Goal: Information Seeking & Learning: Learn about a topic

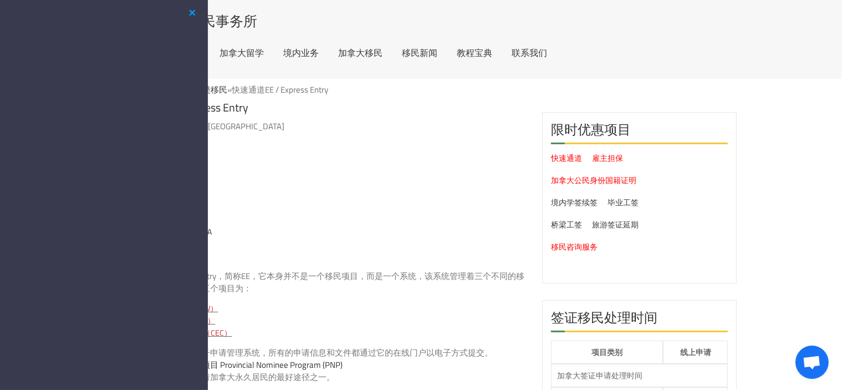
click at [195, 13] on button "button" at bounding box center [192, 13] width 13 height 14
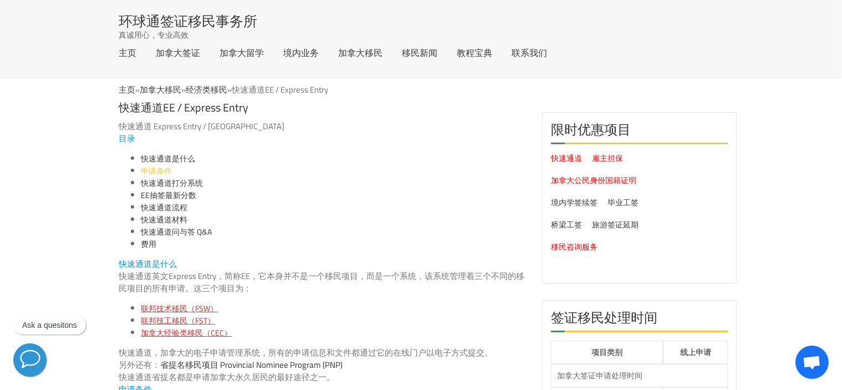
click at [161, 169] on link "申请条件" at bounding box center [156, 171] width 31 height 14
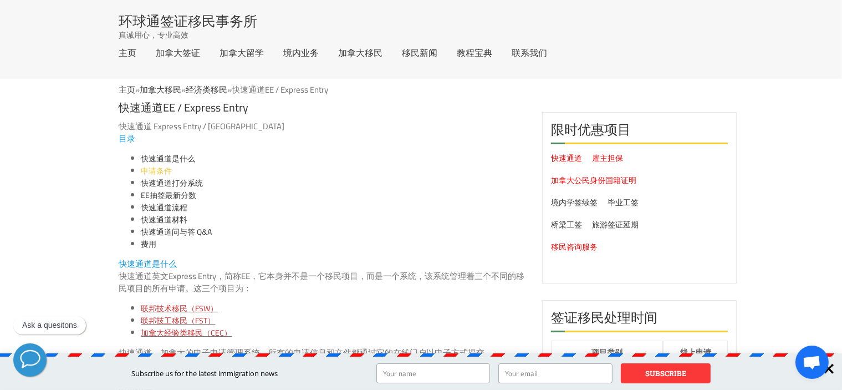
click at [155, 170] on link "申请条件" at bounding box center [156, 171] width 31 height 14
click at [169, 181] on link "快速通道打分系统" at bounding box center [172, 183] width 62 height 14
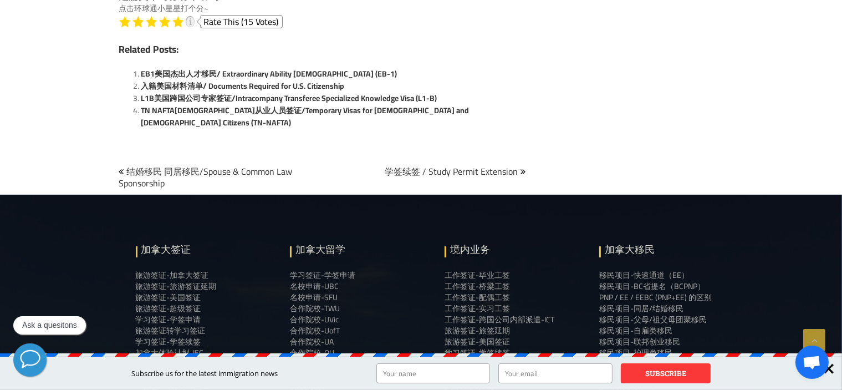
scroll to position [3976, 0]
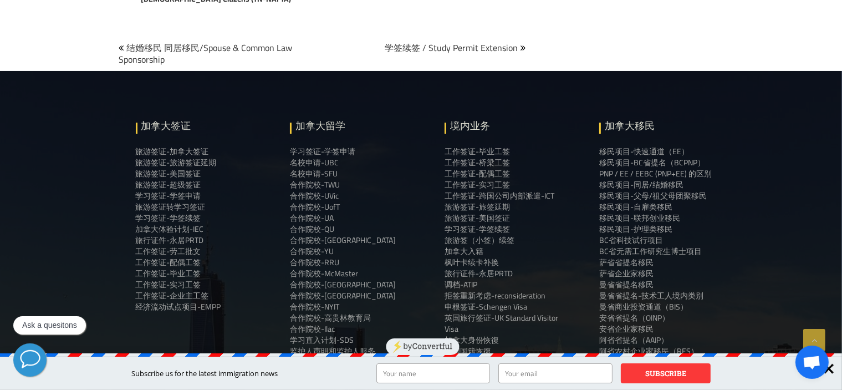
click at [830, 371] on div at bounding box center [829, 368] width 25 height 25
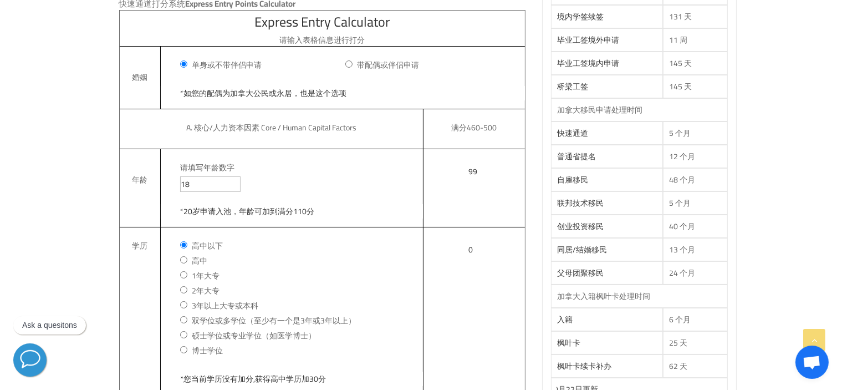
scroll to position [499, 0]
drag, startPoint x: 194, startPoint y: 183, endPoint x: 173, endPoint y: 188, distance: 21.6
click at [173, 188] on div "请填写年龄数字 18" at bounding box center [292, 170] width 262 height 43
type input "32"
type input "*您目前年龄评分为94分，明年申请减少6分"
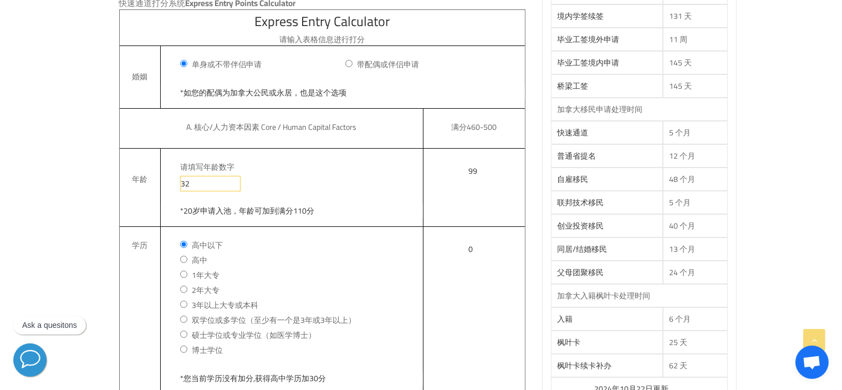
type input "94"
click at [251, 188] on div "32" at bounding box center [301, 184] width 243 height 16
click at [248, 248] on label "高中以下" at bounding box center [301, 245] width 243 height 12
type input "32"
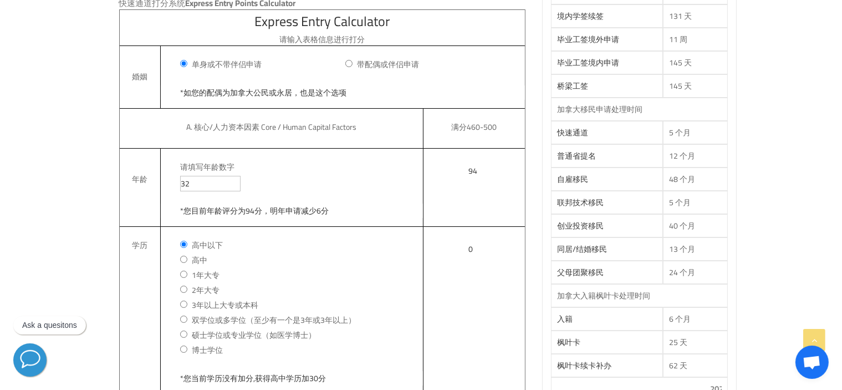
click at [187, 248] on input "高中以下" at bounding box center [183, 244] width 7 height 7
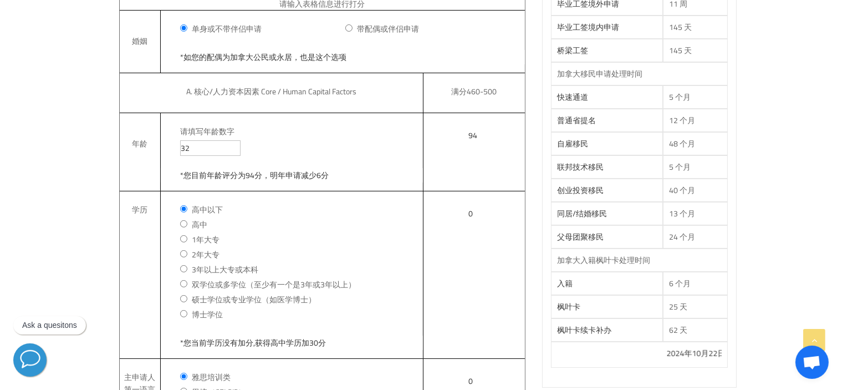
scroll to position [554, 0]
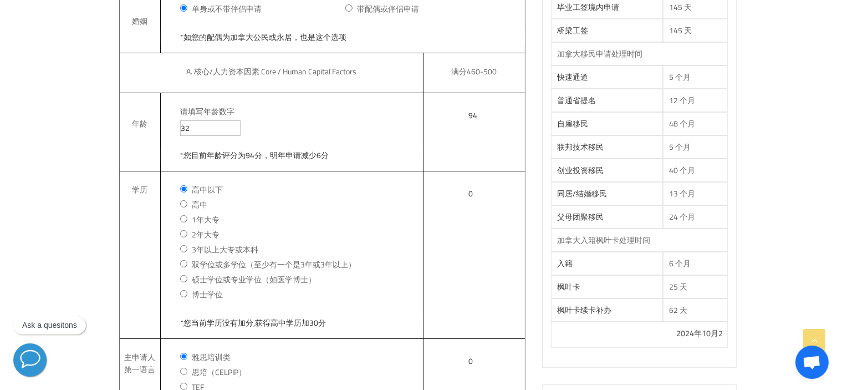
click at [184, 264] on input "双学位或多学位（至少有一个是3年或3年以上）" at bounding box center [183, 263] width 7 height 7
radio input "true"
type input "*您当前学历加128分，如有硕士学位加135分"
type input "128"
type input "222"
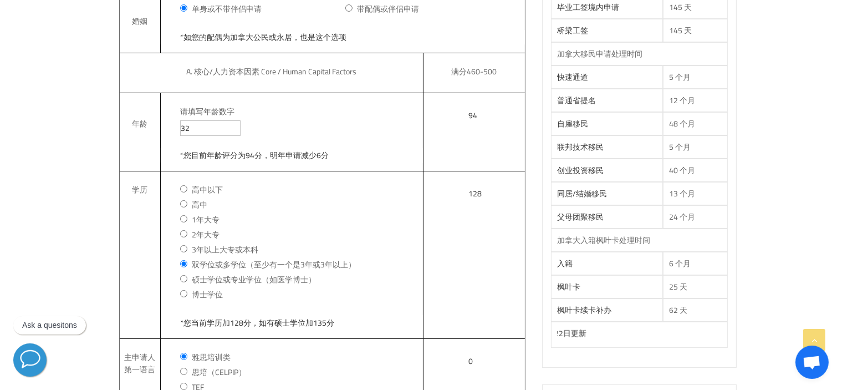
click at [180, 234] on input "2年大专" at bounding box center [183, 233] width 7 height 7
radio input "true"
type input "*您当前学历加98分，如有三年大专/本科学历加120分"
type input "98"
type input "192"
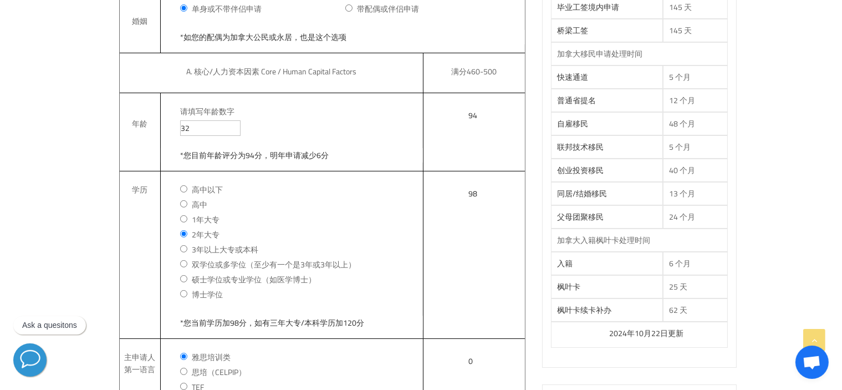
click at [182, 280] on input "硕士学位或专业学位（如医学博士）" at bounding box center [183, 278] width 7 height 7
radio input "true"
type input "*您当前学位加135分，如有博士学位加150分满分"
type input "135"
type input "229"
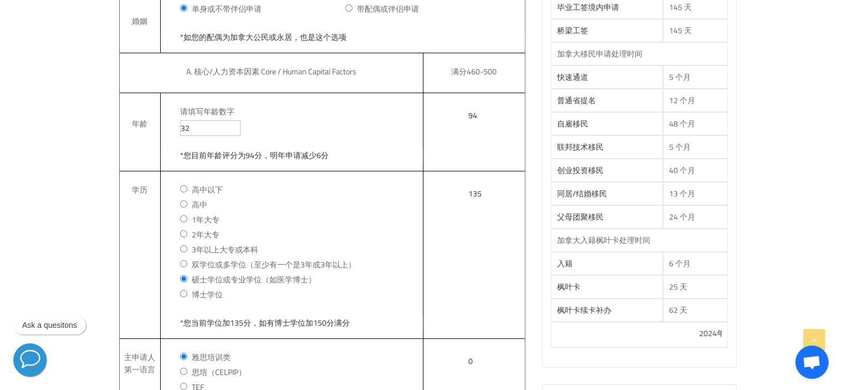
click at [184, 292] on input "博士学位" at bounding box center [183, 293] width 7 height 7
radio input "true"
type input "*您当前学位加150分满分"
type input "150"
type input "244"
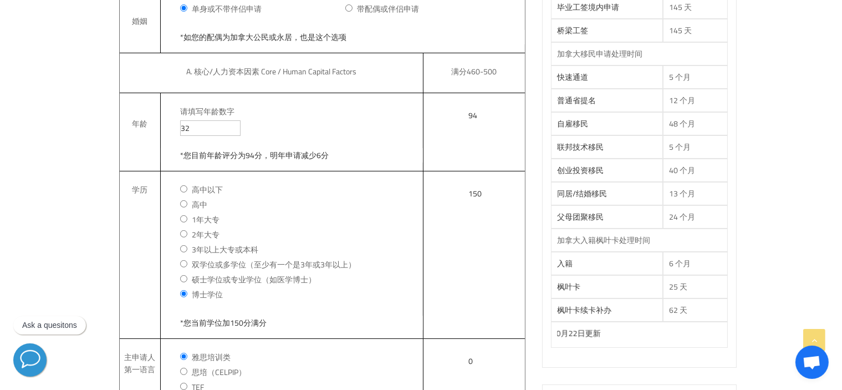
click at [181, 234] on input "2年大专" at bounding box center [183, 233] width 7 height 7
radio input "true"
type input "*您当前学历加98分，如有三年大专/本科学历加120分"
type input "98"
type input "192"
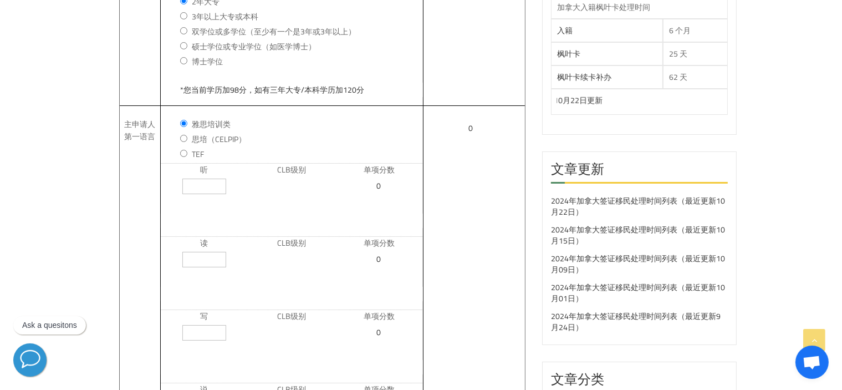
scroll to position [721, 0]
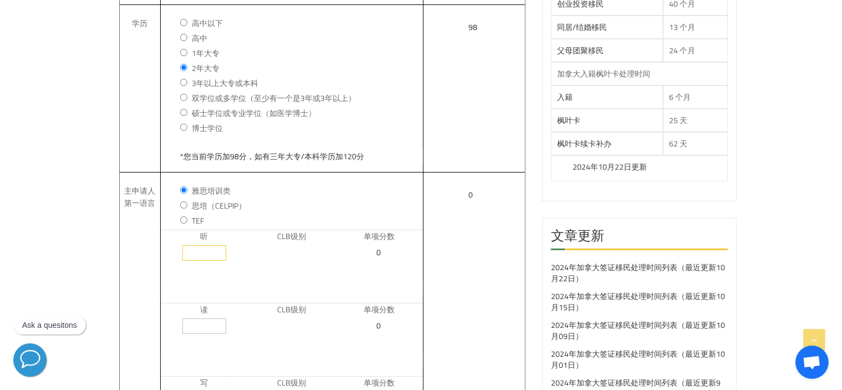
click at [203, 252] on input "听" at bounding box center [204, 253] width 44 height 16
type input "8"
type input "9"
type input "31"
type input "*您当前听力CLB等级为9，可加31分"
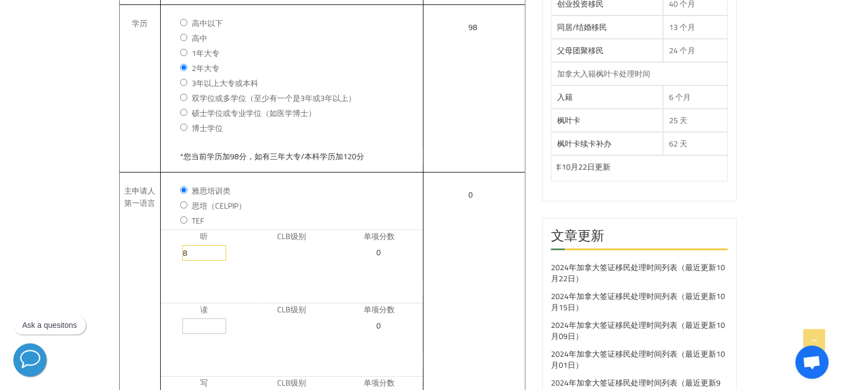
type input "31"
type input "223"
type input "8"
click at [201, 328] on input "读" at bounding box center [204, 326] width 44 height 16
type input "7"
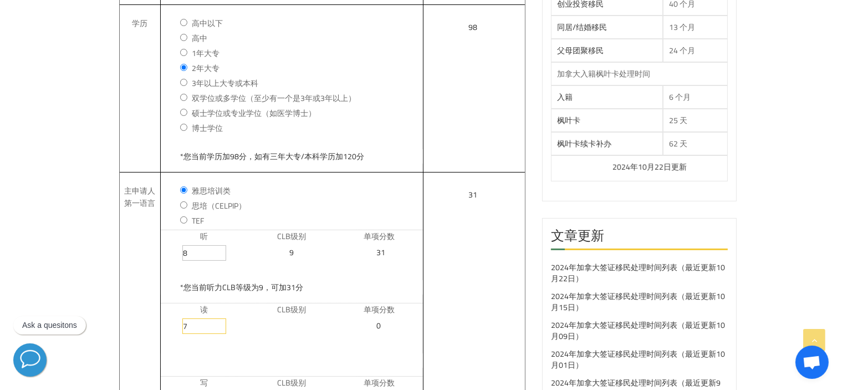
type input "9"
type input "31"
type input "*您当前阅读CLB等级为9，可加31分"
type input "62"
type input "254"
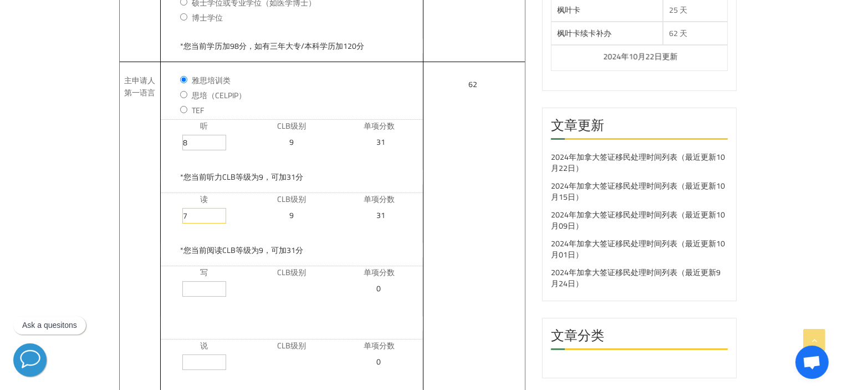
scroll to position [831, 0]
type input "7"
click at [203, 293] on input "写" at bounding box center [204, 288] width 44 height 16
type input "7"
type input "9"
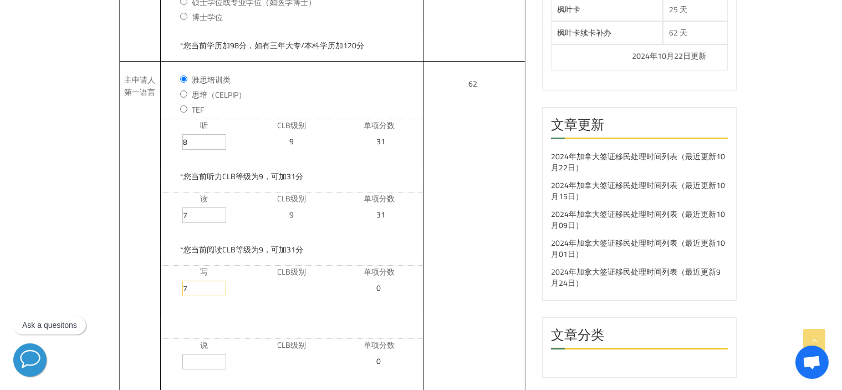
type input "31"
type input "*您当前写作CLB等级为9，可加31分"
type input "93"
type input "285"
type input "7"
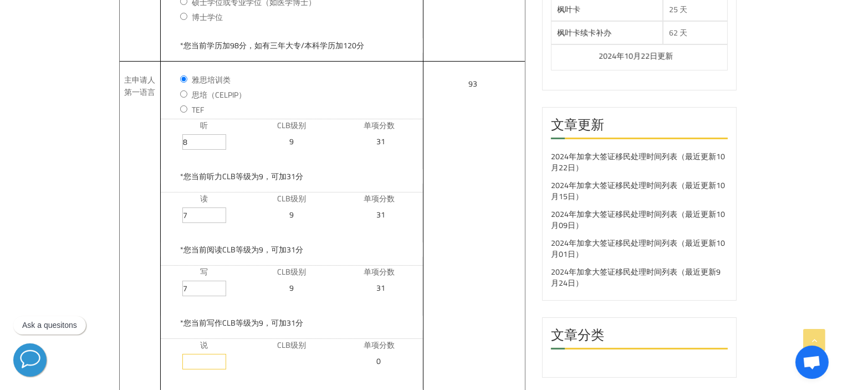
click at [197, 360] on input "说" at bounding box center [204, 362] width 44 height 16
type input "7"
type input "9"
type input "31"
type input "*您当前口语CLB等级为9，可加31分"
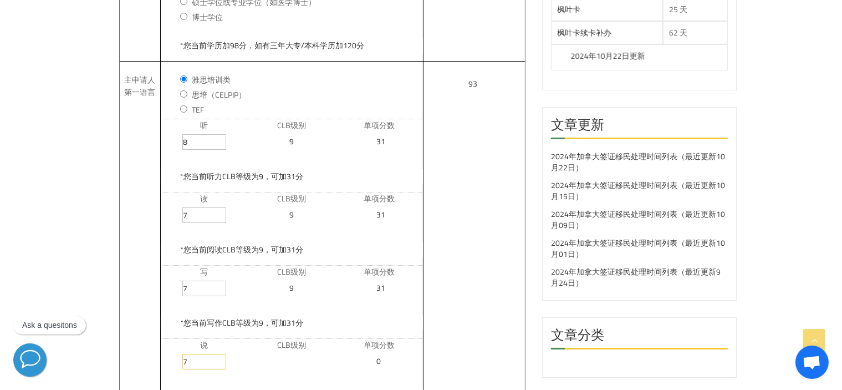
type input "124"
type input "25"
type input "341"
click at [233, 373] on div "说 7 CLB级别 9 单项分数 31" at bounding box center [292, 357] width 262 height 38
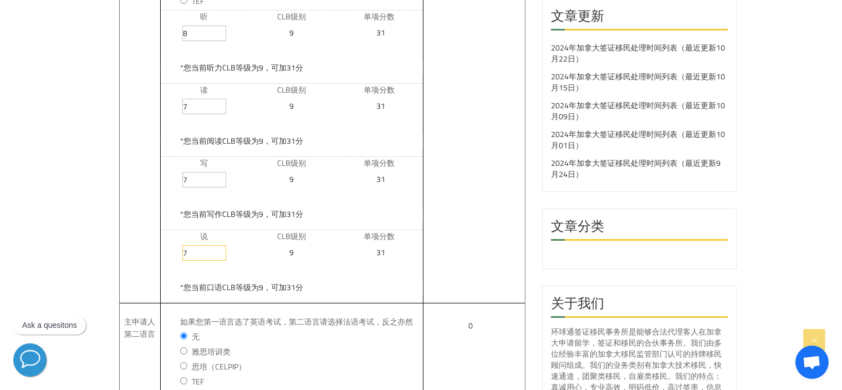
scroll to position [942, 0]
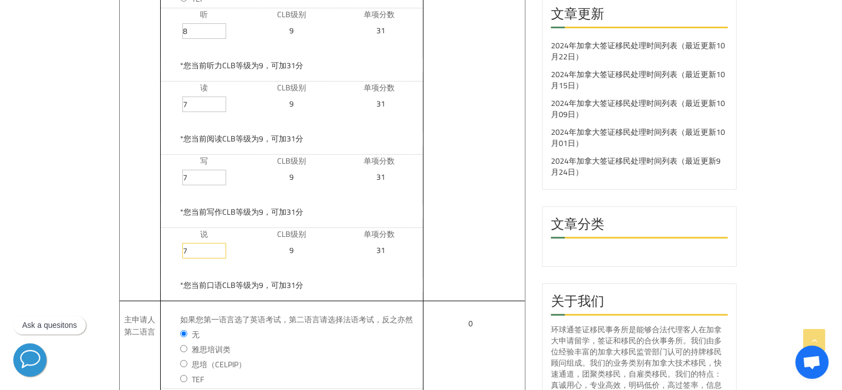
type input "7"
click at [275, 285] on input "*您当前口语CLB等级为9，可加31分" at bounding box center [292, 285] width 262 height 14
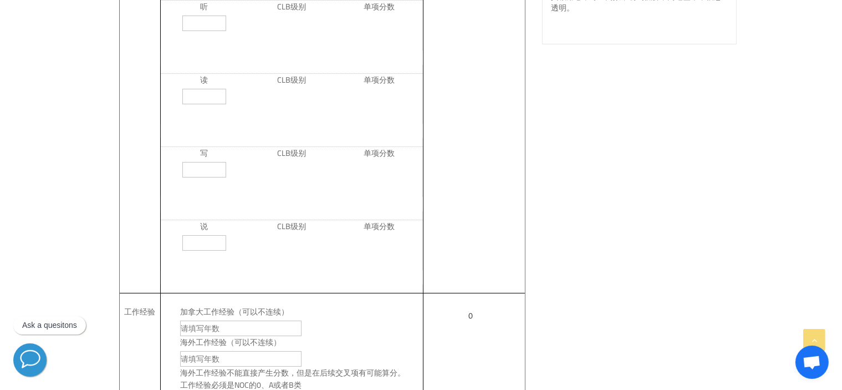
scroll to position [1441, 0]
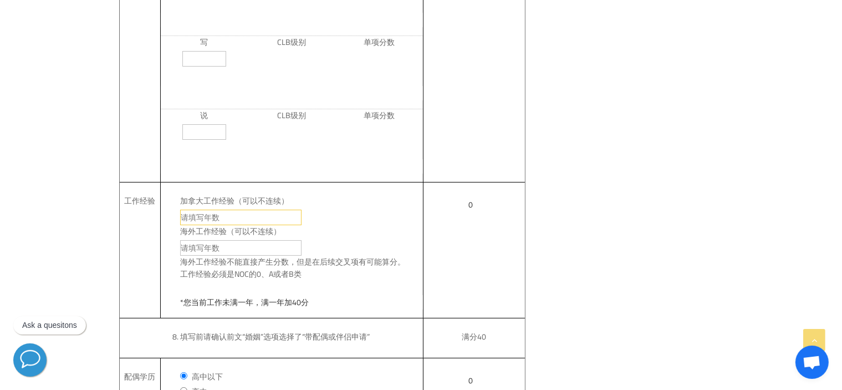
click at [227, 221] on input "加拿大工作经验（可以不连续）" at bounding box center [240, 218] width 121 height 16
type input "0"
click at [213, 250] on input "海外工作经验（可以不连续）" at bounding box center [240, 248] width 121 height 16
type input "3"
type input "50"
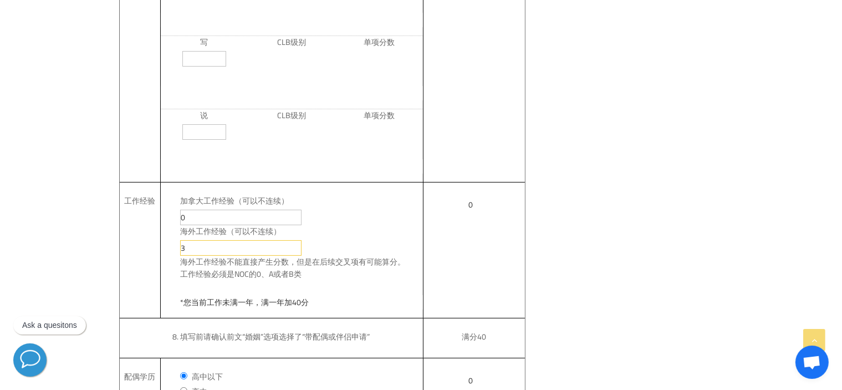
type input "50"
type input "391"
type input "3"
click at [196, 211] on div "加拿大工作经验（可以不连续） 0" at bounding box center [292, 203] width 262 height 43
drag, startPoint x: 197, startPoint y: 215, endPoint x: 171, endPoint y: 216, distance: 26.6
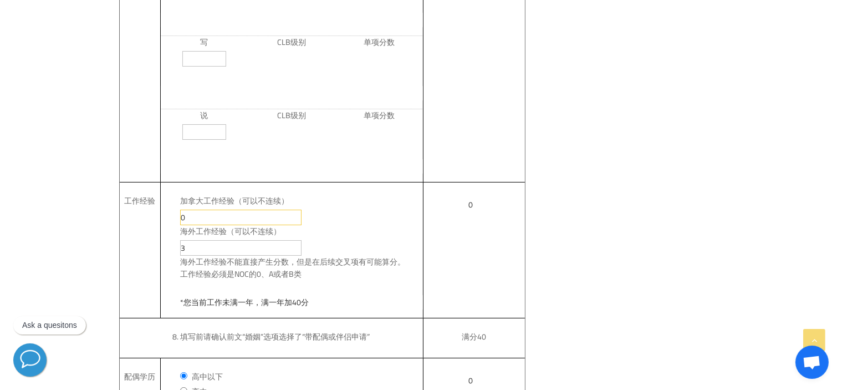
click at [171, 216] on div "加拿大工作经验（可以不连续） 0" at bounding box center [292, 203] width 262 height 43
type input "2"
type input "*您当前工作满两年加53分，满三年加64分"
type input "53"
type input "25"
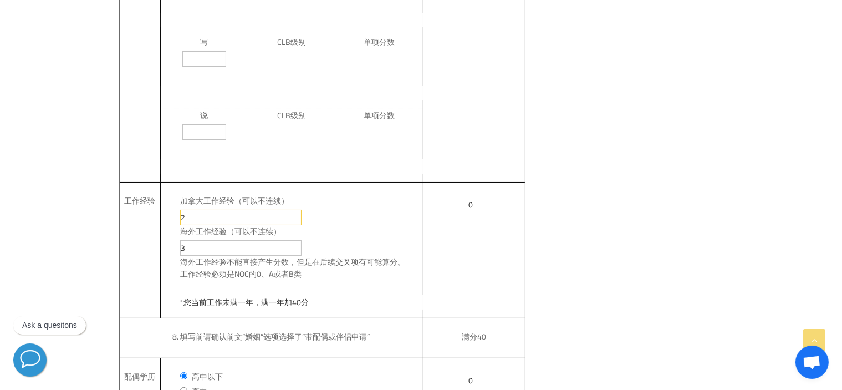
type input "50"
type input "469"
type input "2"
click at [168, 256] on div "海外工作经验（可以不连续） 3" at bounding box center [292, 240] width 262 height 30
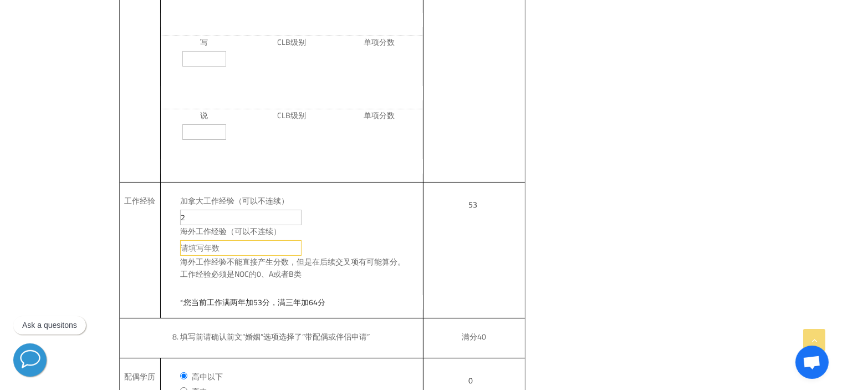
type input "0"
type input "419"
click at [320, 237] on label "海外工作经验（可以不连续）" at bounding box center [301, 231] width 243 height 12
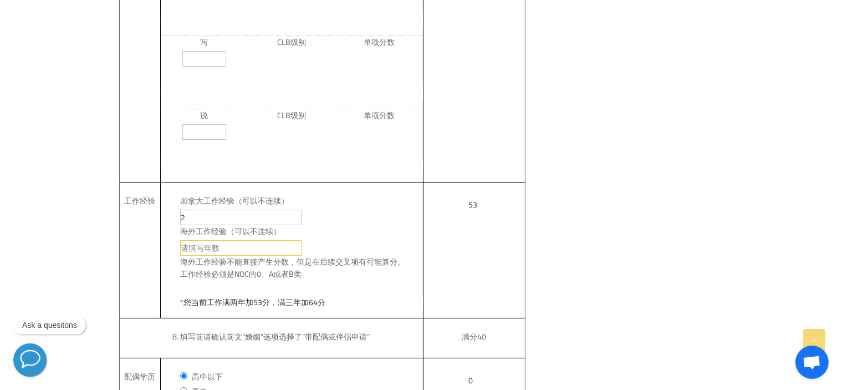
click at [302, 240] on input "海外工作经验（可以不连续）" at bounding box center [240, 248] width 121 height 16
click at [325, 288] on div "*您当前工作满两年加53分，满三年加64分" at bounding box center [292, 300] width 262 height 35
click at [316, 341] on label "8. 填写前请确认前文“婚姻”选项选择了“带配偶或伴侣申请”" at bounding box center [271, 336] width 303 height 37
click at [203, 248] on input "海外工作经验（可以不连续）" at bounding box center [240, 248] width 121 height 16
type input "3"
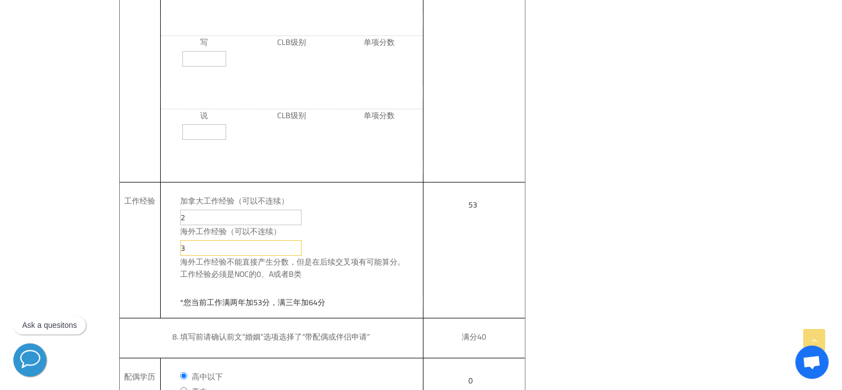
type input "50"
type input "469"
type input "3"
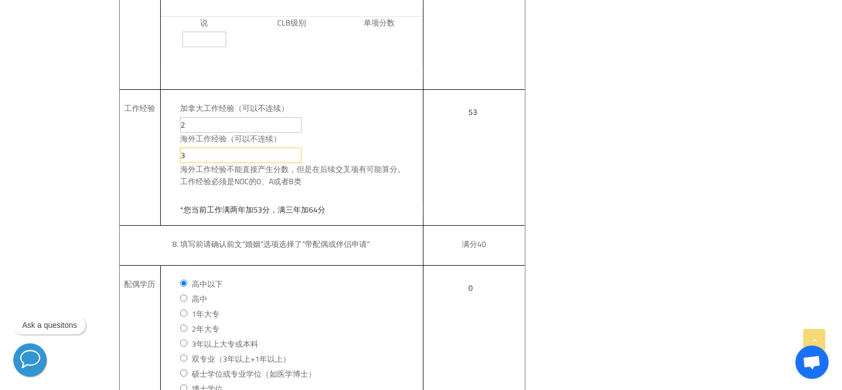
scroll to position [1552, 0]
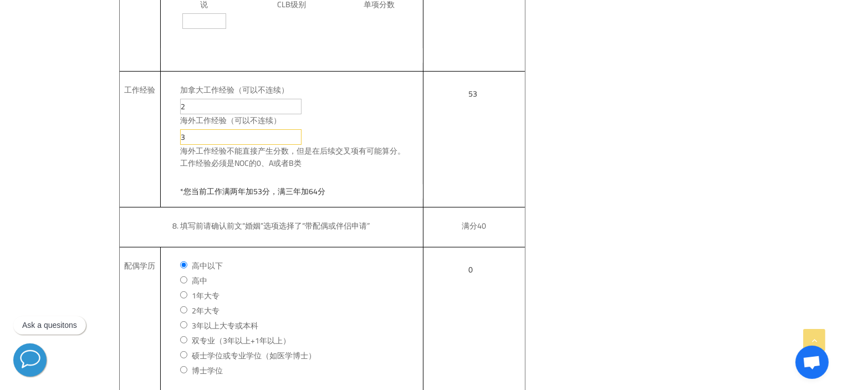
click at [244, 271] on label "高中以下" at bounding box center [301, 265] width 243 height 12
click at [187, 268] on input "高中以下" at bounding box center [183, 264] width 7 height 7
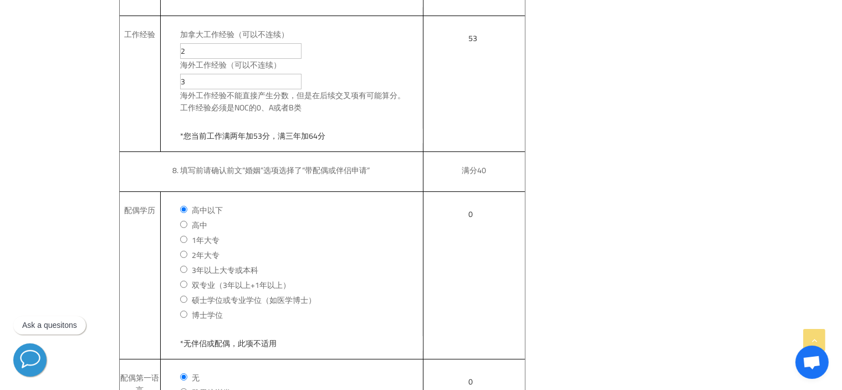
click at [183, 305] on label "硕士学位或专业学位（如医学博士）" at bounding box center [301, 300] width 243 height 12
click at [183, 303] on input "硕士学位或专业学位（如医学博士）" at bounding box center [183, 298] width 7 height 7
radio input "true"
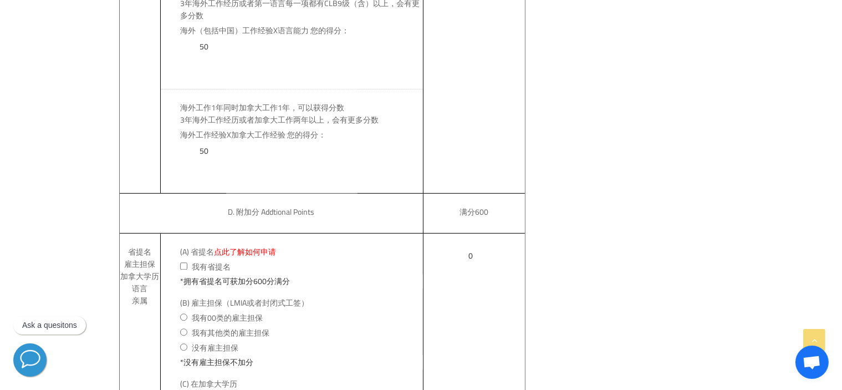
scroll to position [2827, 0]
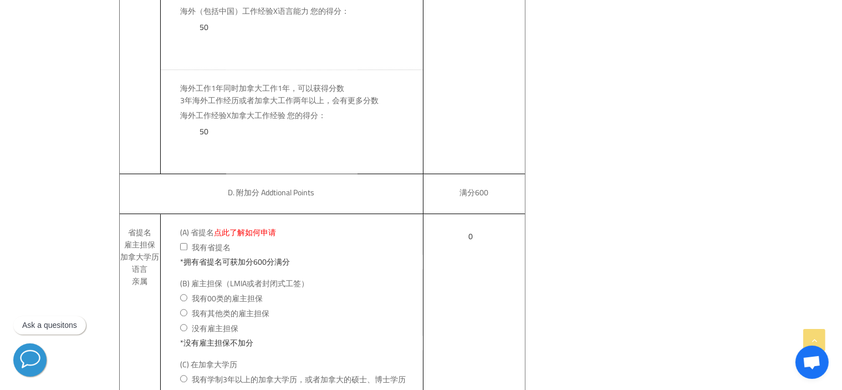
click at [182, 250] on input "我有省提名" at bounding box center [183, 246] width 7 height 7
checkbox input "true"
type input "*省提名加分600分满分"
type input "600"
type input "1069"
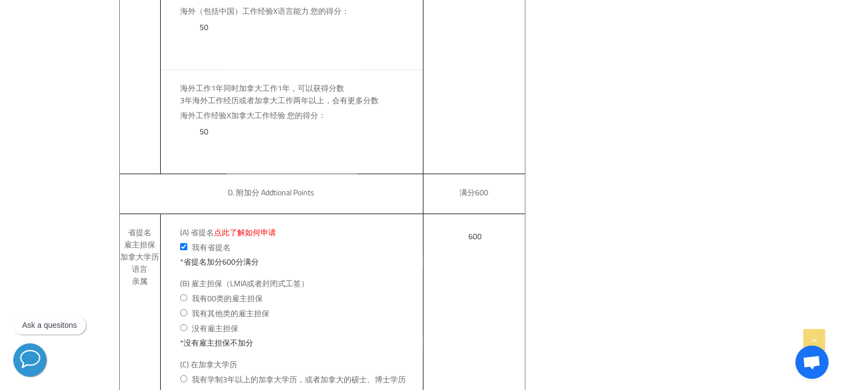
click at [182, 250] on input "我有省提名" at bounding box center [183, 246] width 7 height 7
checkbox input "false"
type input "*拥有省提名可获加分600分满分"
type input "0"
type input "469"
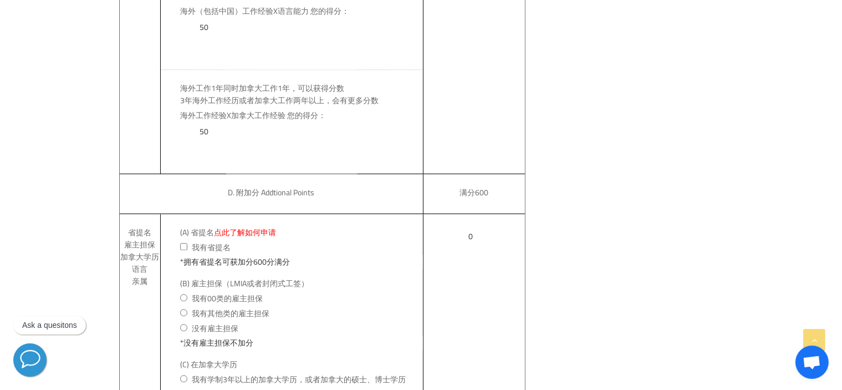
click at [184, 250] on input "我有省提名" at bounding box center [183, 246] width 7 height 7
checkbox input "true"
type input "*省提名加分600分满分"
type input "600"
type input "1069"
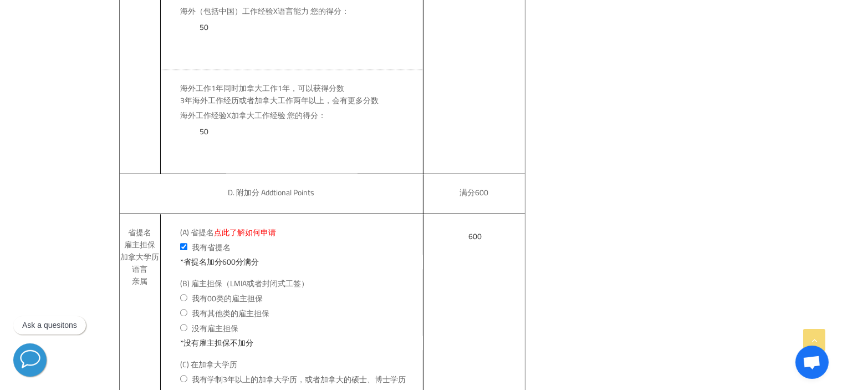
click at [181, 250] on input "我有省提名" at bounding box center [183, 246] width 7 height 7
checkbox input "false"
type input "*拥有省提名可获加分600分满分"
type input "0"
type input "469"
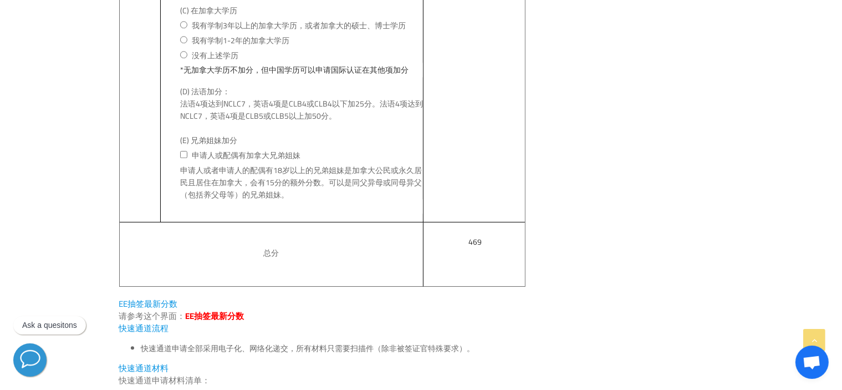
scroll to position [3215, 0]
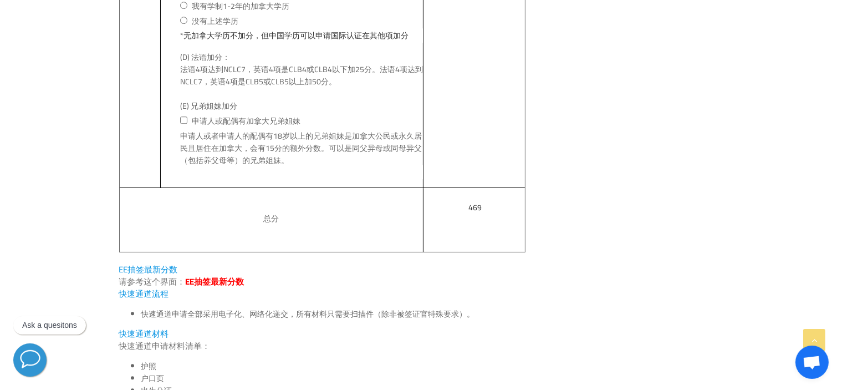
click at [223, 284] on span "EE抽签最新分数" at bounding box center [215, 281] width 59 height 16
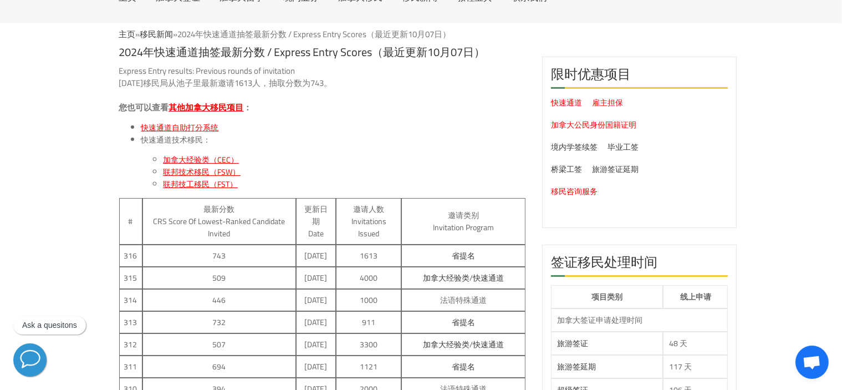
scroll to position [111, 0]
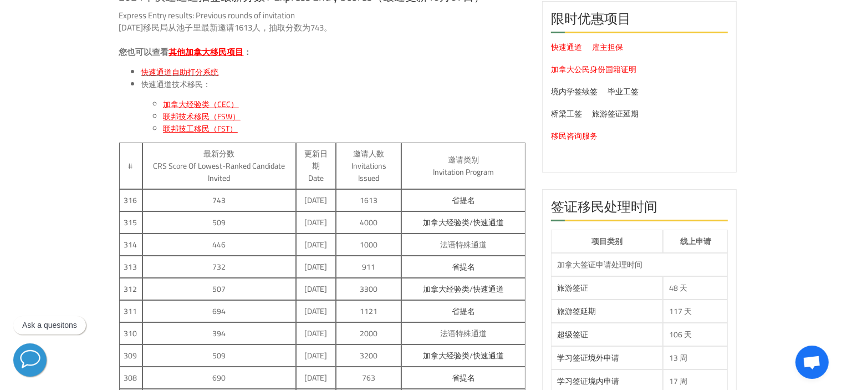
drag, startPoint x: 290, startPoint y: 200, endPoint x: 328, endPoint y: 199, distance: 37.7
click at [328, 199] on td "2024年10月07日" at bounding box center [316, 200] width 40 height 22
drag, startPoint x: 200, startPoint y: 211, endPoint x: 227, endPoint y: 206, distance: 28.1
click at [227, 206] on td "743" at bounding box center [219, 200] width 154 height 22
